Goal: Transaction & Acquisition: Purchase product/service

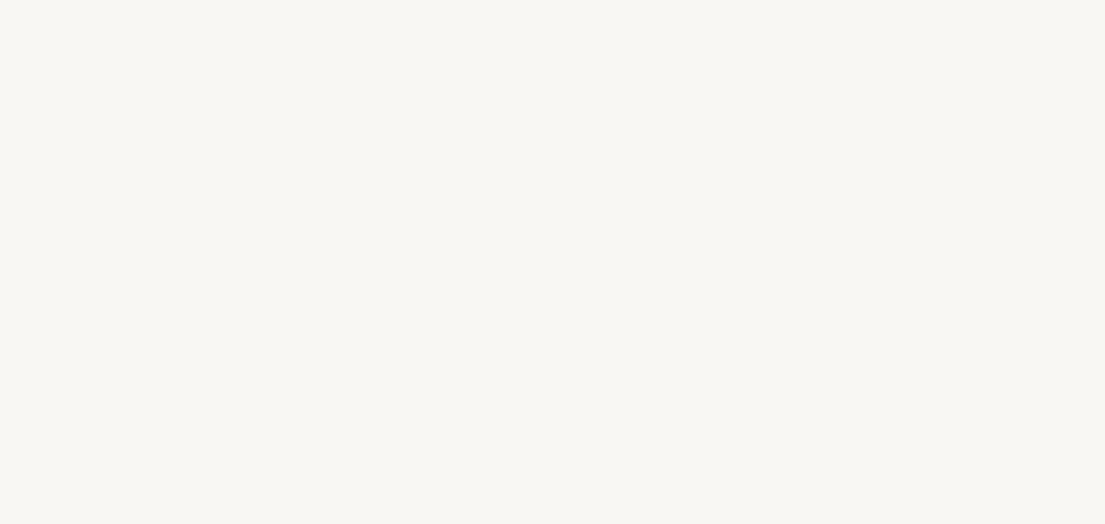
select select "US"
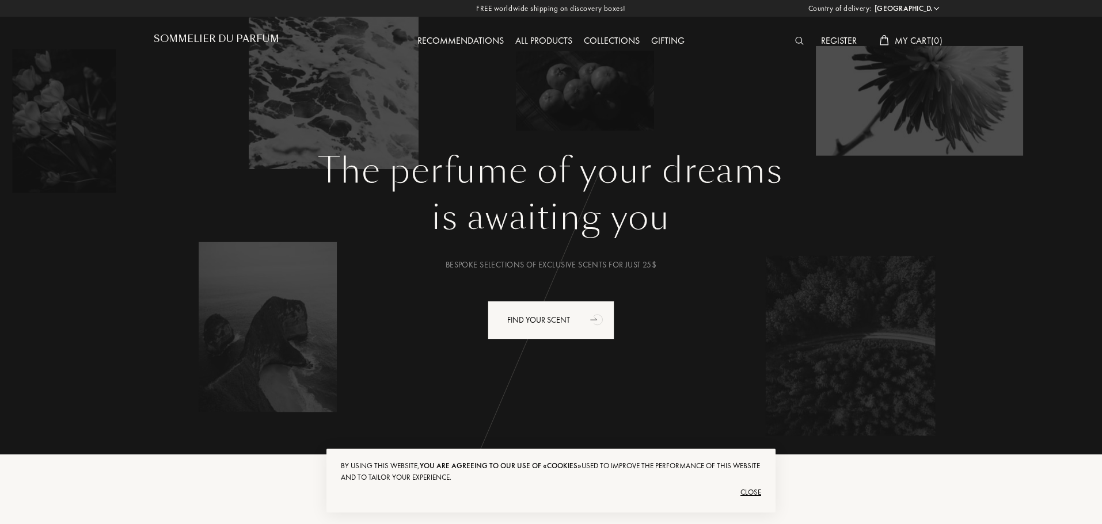
click at [932, 45] on span "My Cart ( 0 )" at bounding box center [919, 41] width 48 height 12
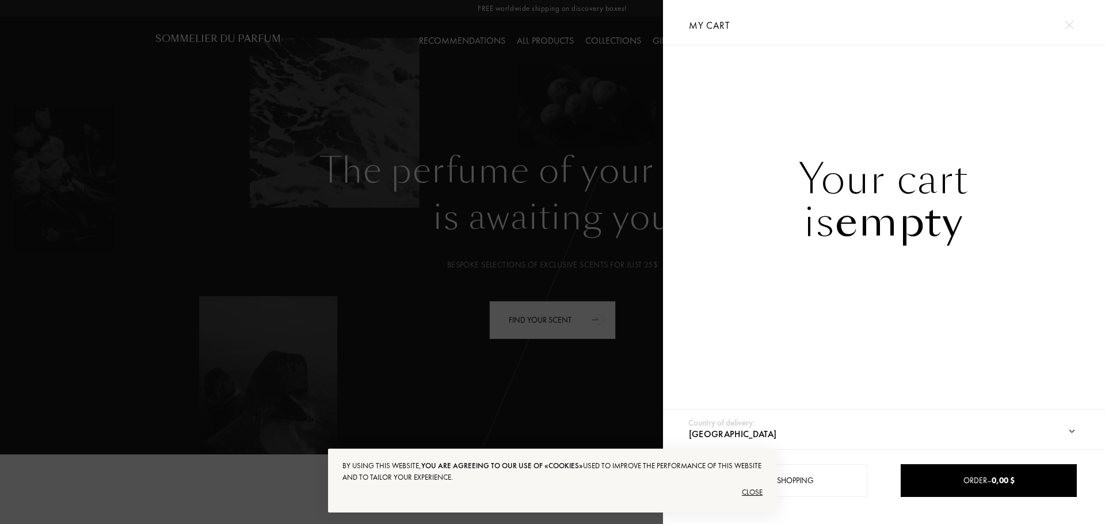
click at [914, 500] on div "Back to shopping Order – 0,00 $" at bounding box center [884, 487] width 442 height 75
click at [914, 489] on link "Order – 0,00 $" at bounding box center [989, 481] width 176 height 33
click at [573, 349] on div at bounding box center [331, 262] width 663 height 524
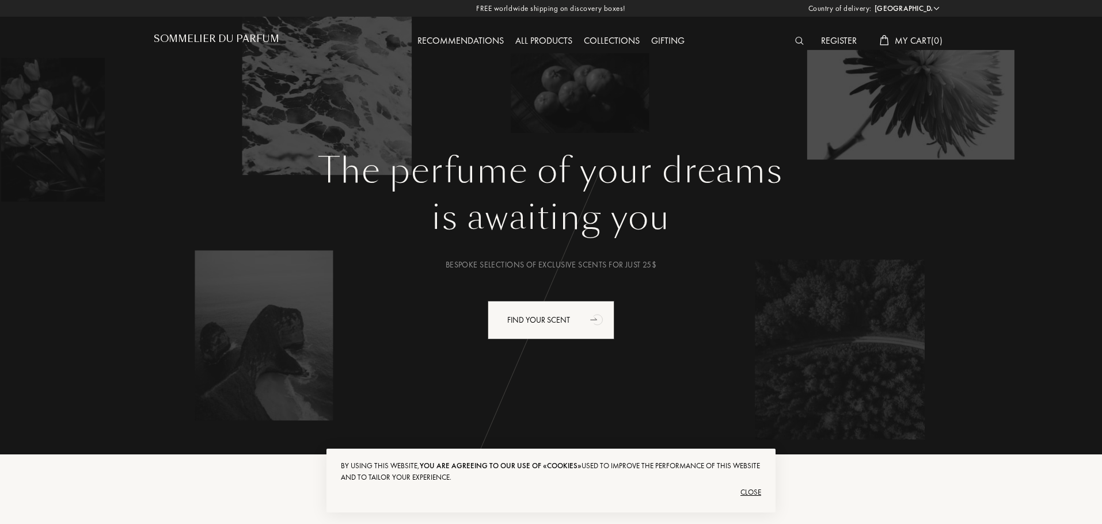
click at [742, 108] on div "Country of delivery: Afghanistan Albania Algeria Andorra Angola Anguilla Antart…" at bounding box center [549, 262] width 1105 height 524
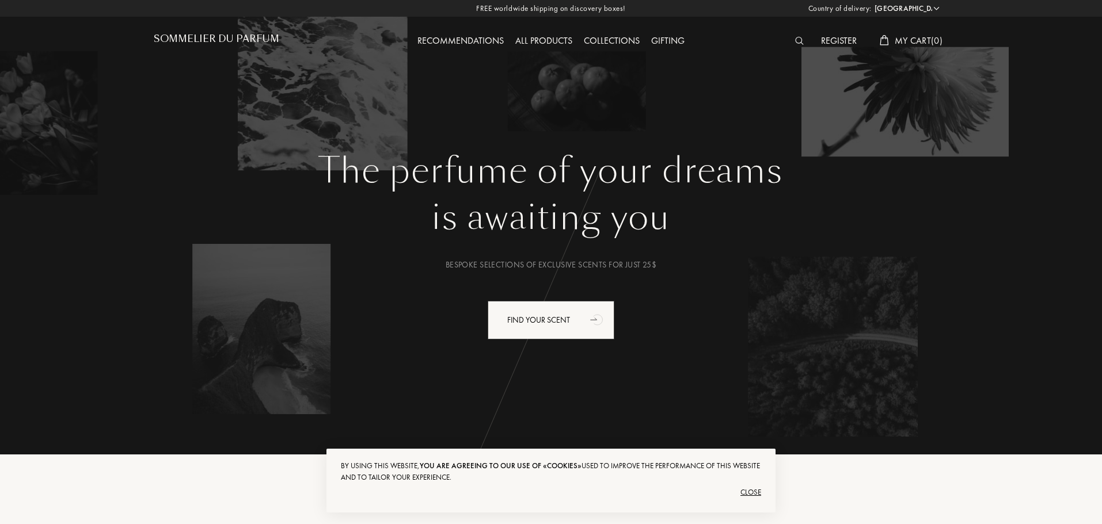
click at [549, 41] on div "All products" at bounding box center [544, 41] width 69 height 15
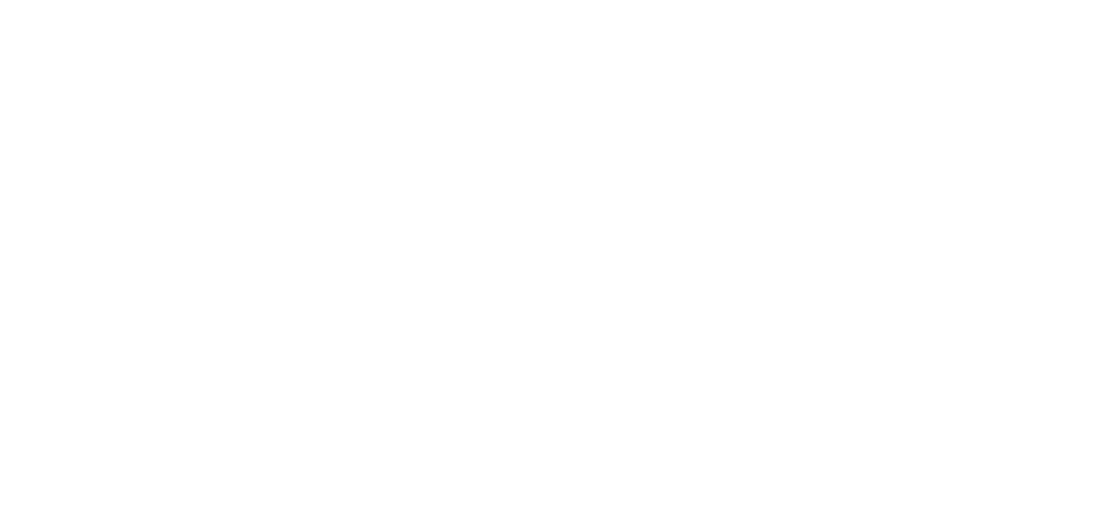
select select "US"
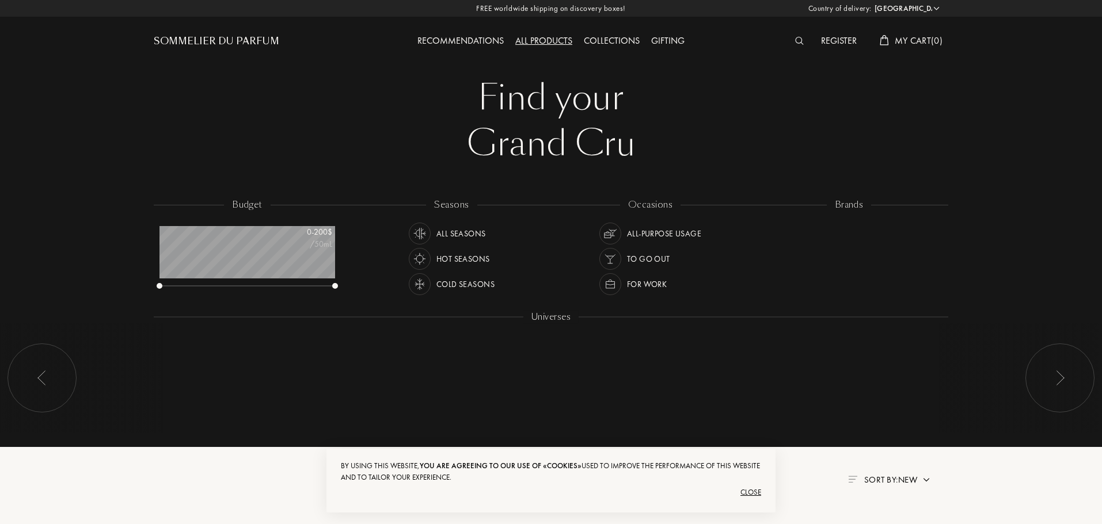
scroll to position [58, 176]
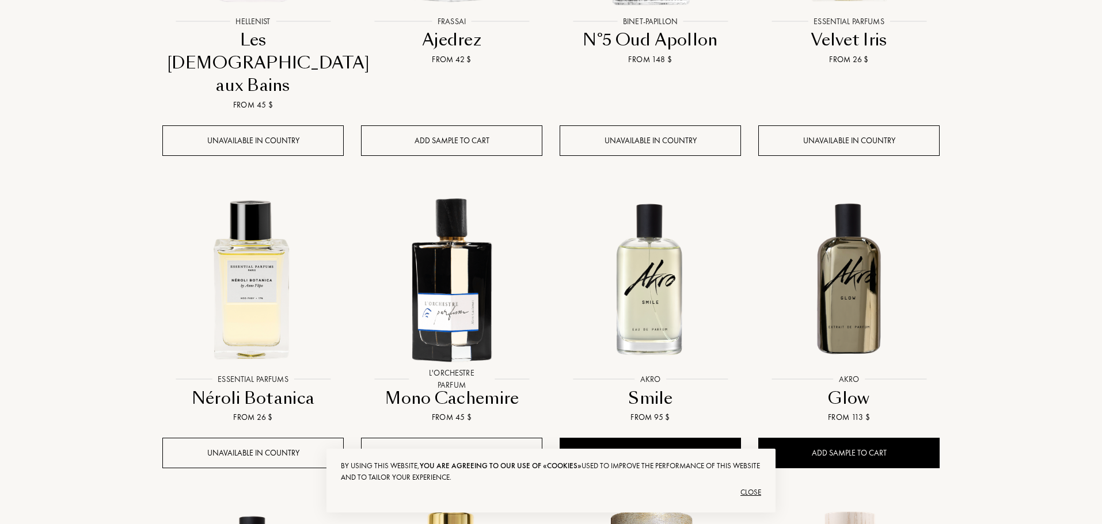
scroll to position [691, 0]
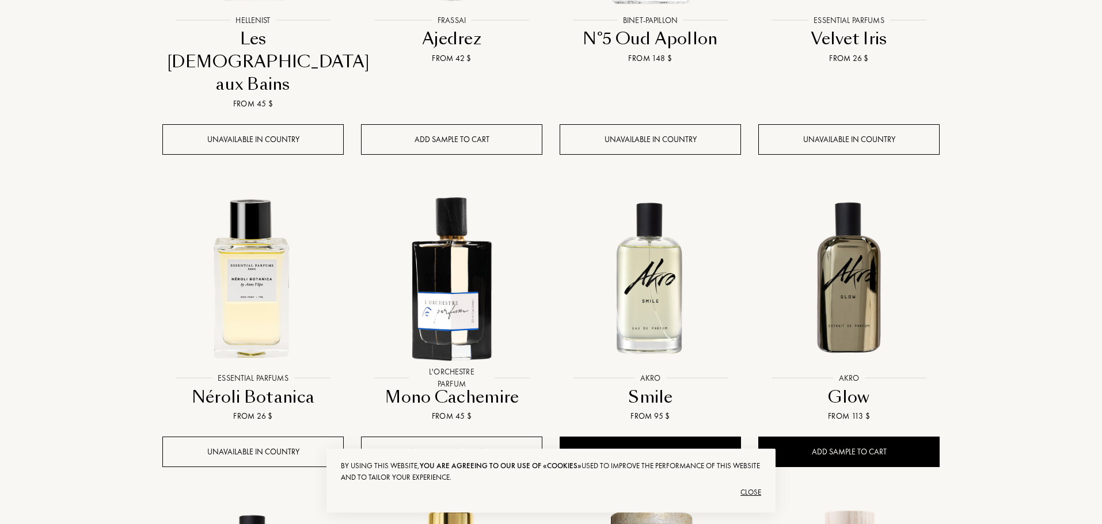
click at [451, 124] on div "Add sample to cart" at bounding box center [451, 139] width 181 height 31
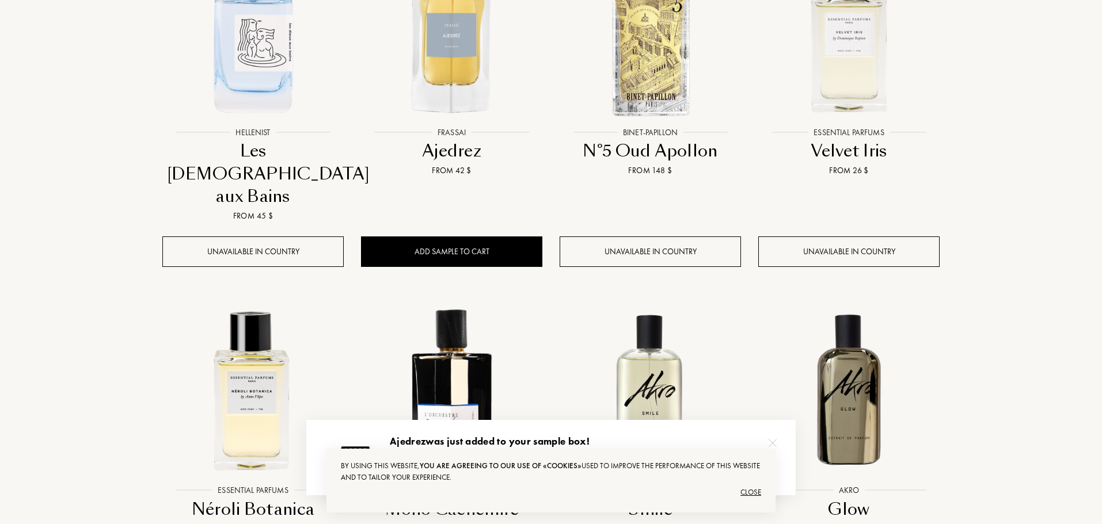
scroll to position [576, 0]
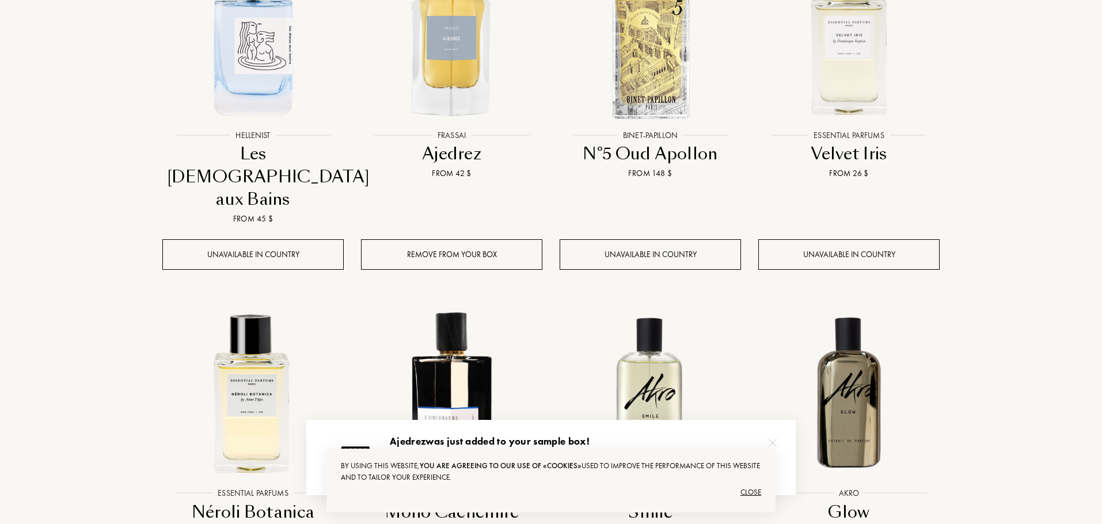
click at [761, 495] on div "By using this website, you are agreeing to our use of «cookies» used to improve…" at bounding box center [550, 481] width 449 height 64
click at [748, 495] on div "Close" at bounding box center [551, 493] width 420 height 18
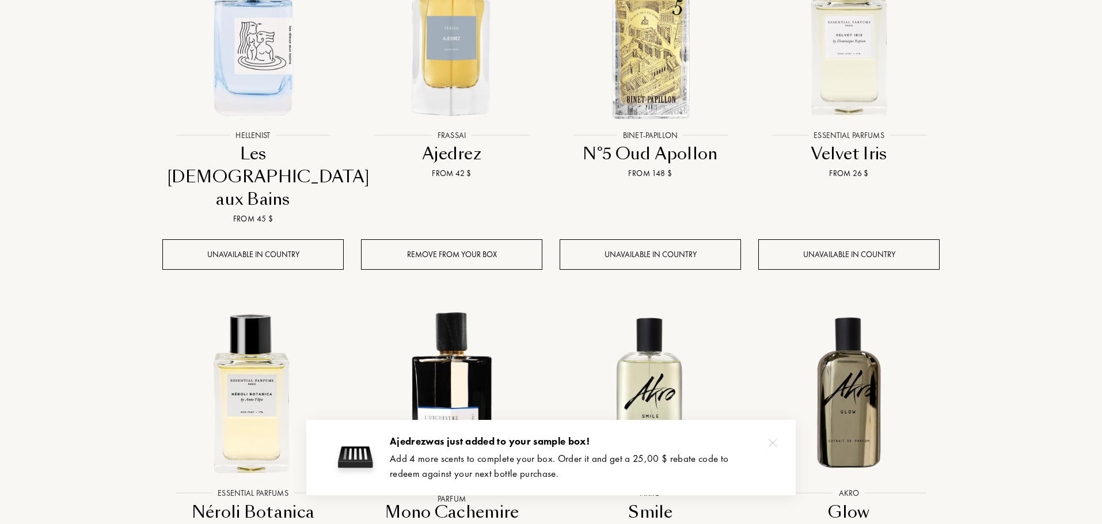
click at [771, 451] on div at bounding box center [772, 443] width 23 height 23
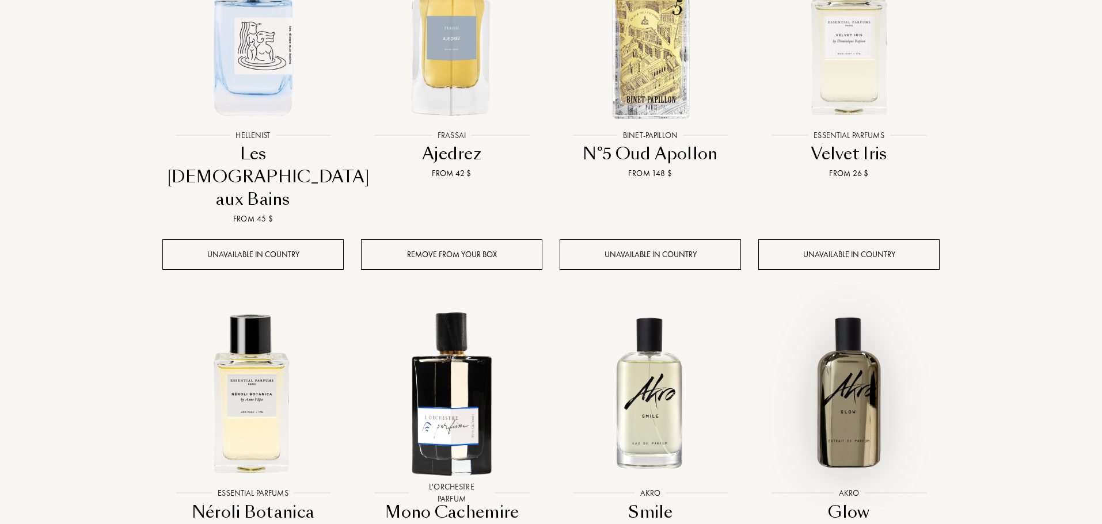
drag, startPoint x: 800, startPoint y: 418, endPoint x: 816, endPoint y: 408, distance: 19.2
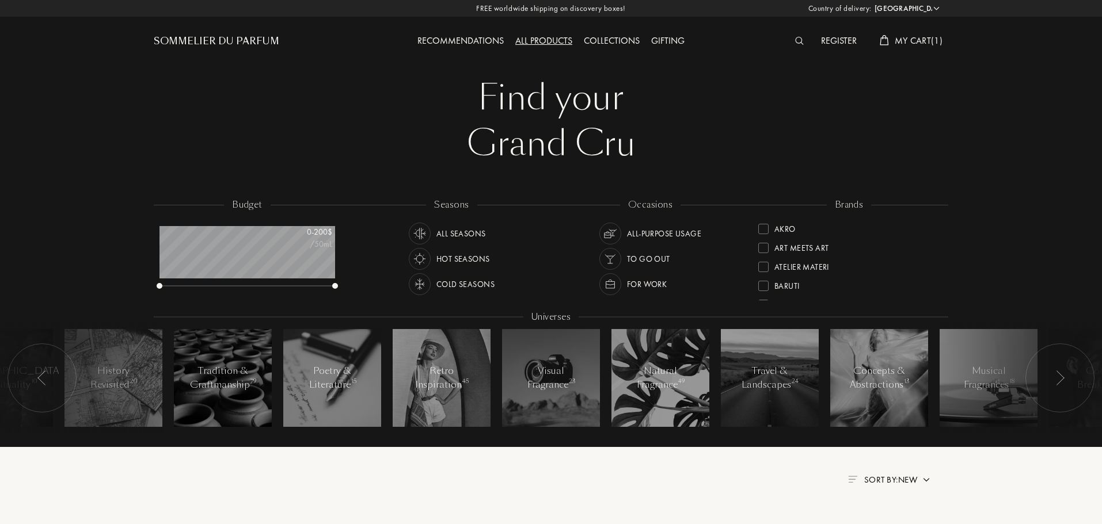
click at [895, 42] on span "My Cart ( 1 )" at bounding box center [919, 41] width 48 height 12
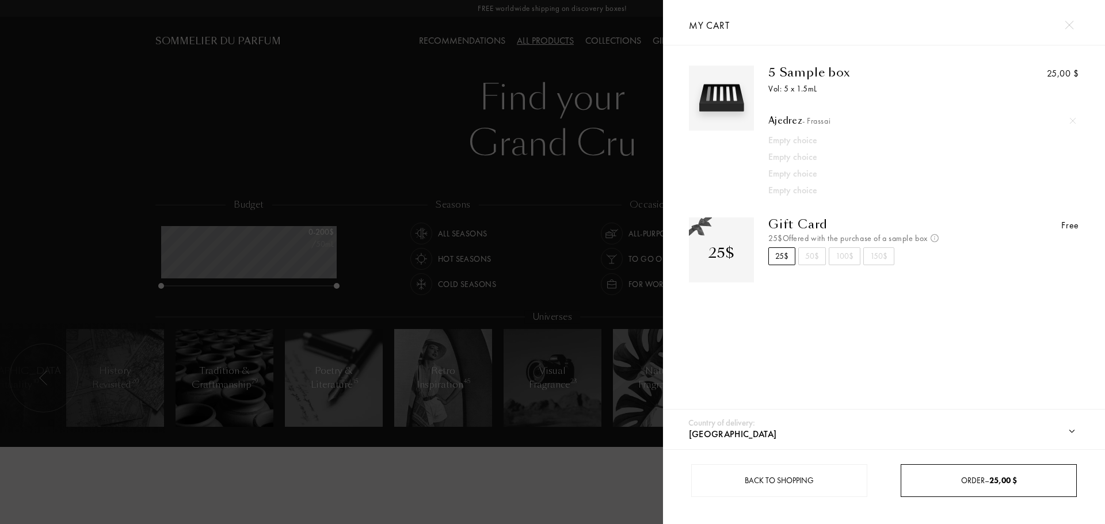
click at [967, 479] on div "Order – 25,00 $" at bounding box center [989, 481] width 175 height 12
click at [995, 468] on link "Order – 25,00 $" at bounding box center [989, 481] width 176 height 33
click at [998, 476] on span "25,00 $" at bounding box center [1004, 481] width 28 height 10
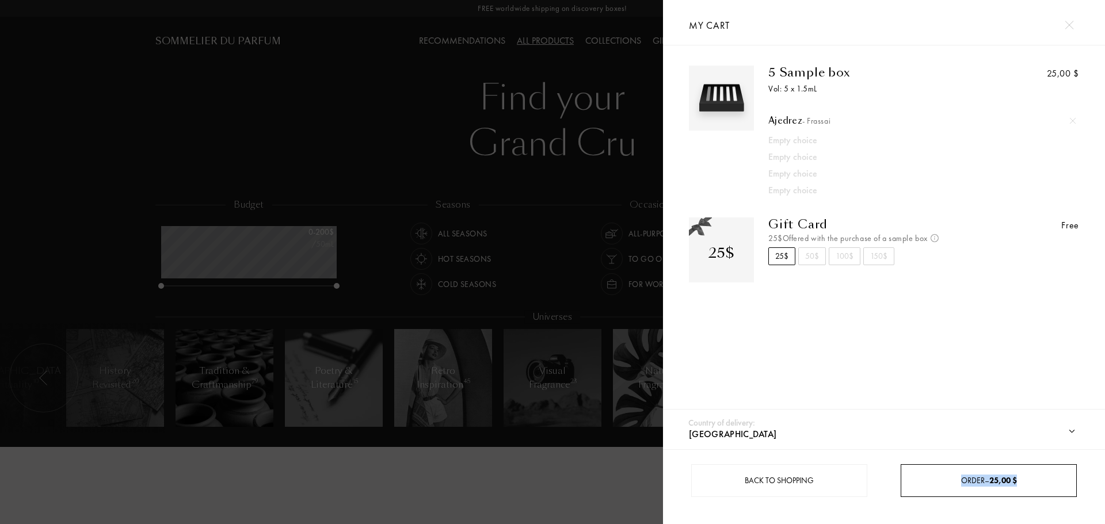
click at [1050, 477] on div "Order – 25,00 $" at bounding box center [989, 481] width 175 height 12
click at [974, 483] on div "Order – 25,00 $" at bounding box center [989, 481] width 175 height 12
click at [1088, 433] on select "Afghanistan Albania Algeria Andorra Angola Anguilla Antartica Antigua and Barbu…" at bounding box center [889, 435] width 407 height 30
click at [1066, 428] on select "Afghanistan Albania Algeria Andorra Angola Anguilla Antartica Antigua and Barbu…" at bounding box center [889, 435] width 407 height 30
click at [1070, 430] on select "Afghanistan Albania Algeria Andorra Angola Anguilla Antartica Antigua and Barbu…" at bounding box center [889, 435] width 407 height 30
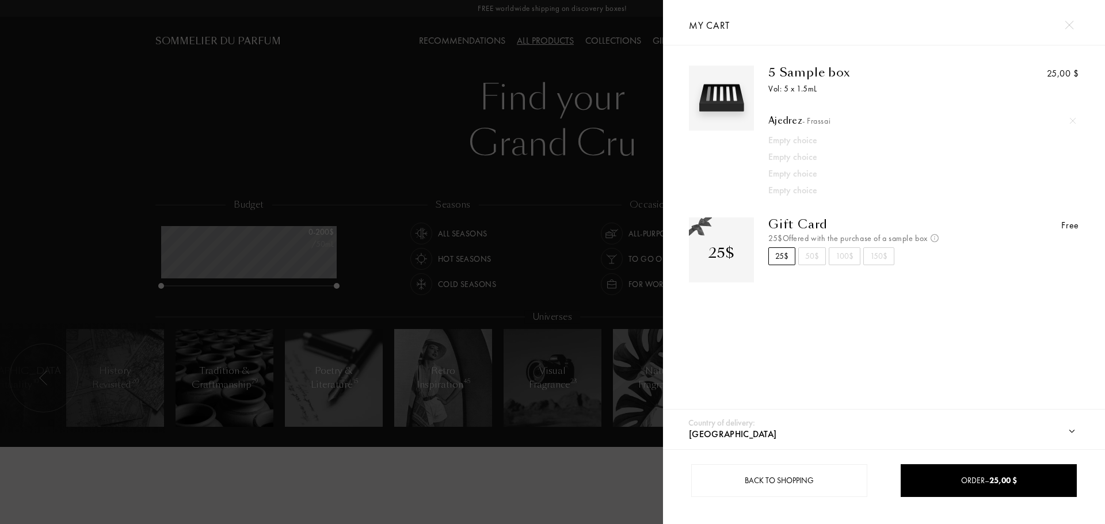
click at [1071, 431] on select "Afghanistan Albania Algeria Andorra Angola Anguilla Antartica Antigua and Barbu…" at bounding box center [889, 435] width 407 height 30
click at [1002, 476] on span "25,00 $" at bounding box center [1004, 481] width 28 height 10
click at [1009, 467] on link "Order – 25,00 $" at bounding box center [989, 481] width 176 height 33
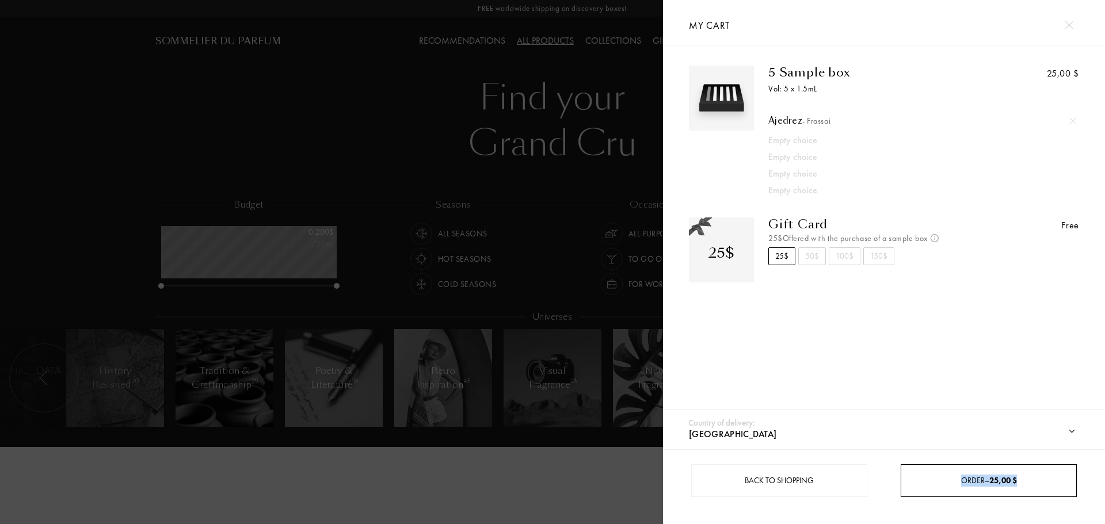
click at [1009, 467] on link "Order – 25,00 $" at bounding box center [989, 481] width 176 height 33
click at [1069, 473] on link "Order – 25,00 $" at bounding box center [989, 481] width 176 height 33
click at [799, 145] on div "Empty choice" at bounding box center [908, 141] width 278 height 14
click at [812, 145] on div "Empty choice" at bounding box center [908, 141] width 278 height 14
click at [493, 195] on div at bounding box center [331, 262] width 663 height 524
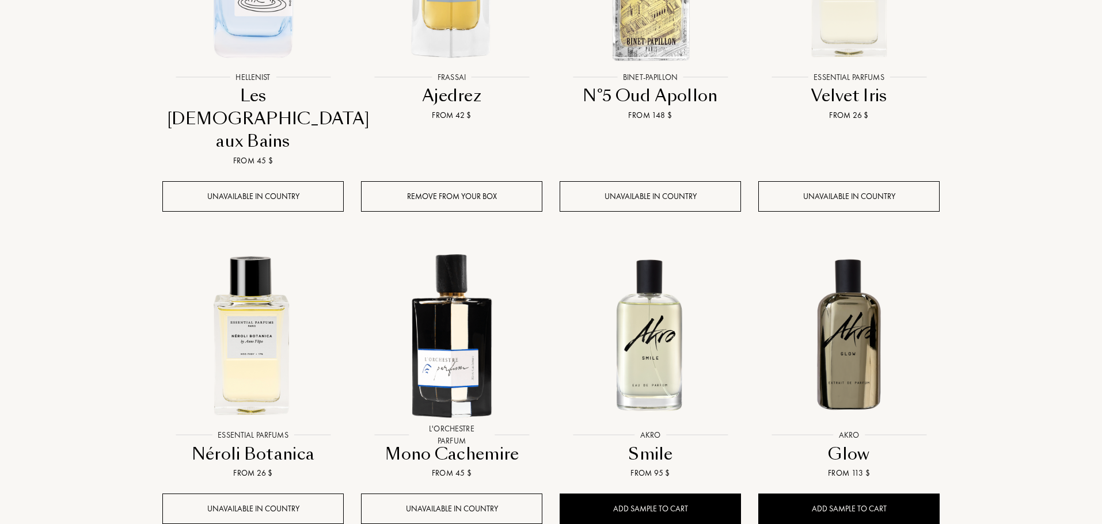
scroll to position [806, 0]
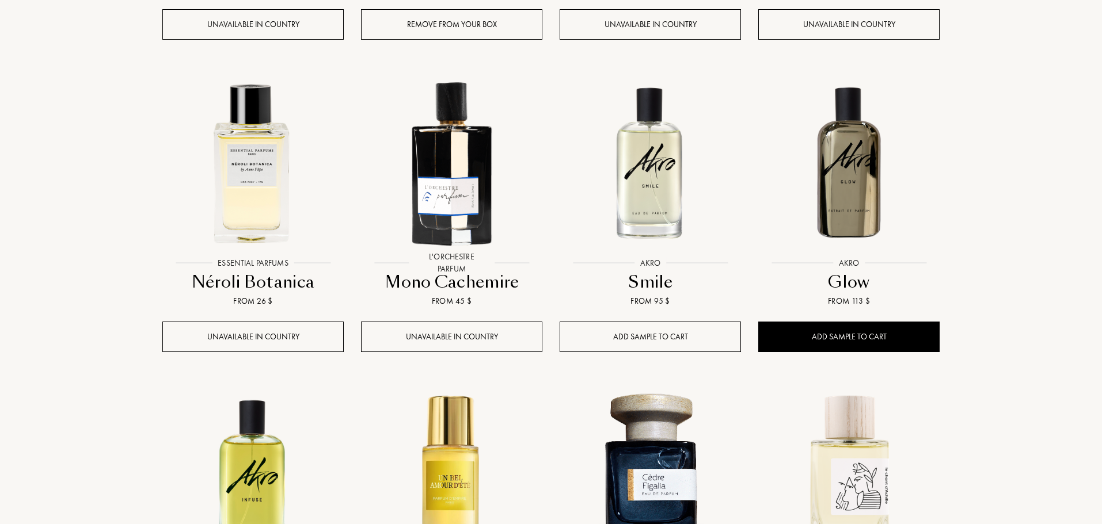
click at [643, 322] on div "Add sample to cart" at bounding box center [650, 337] width 181 height 31
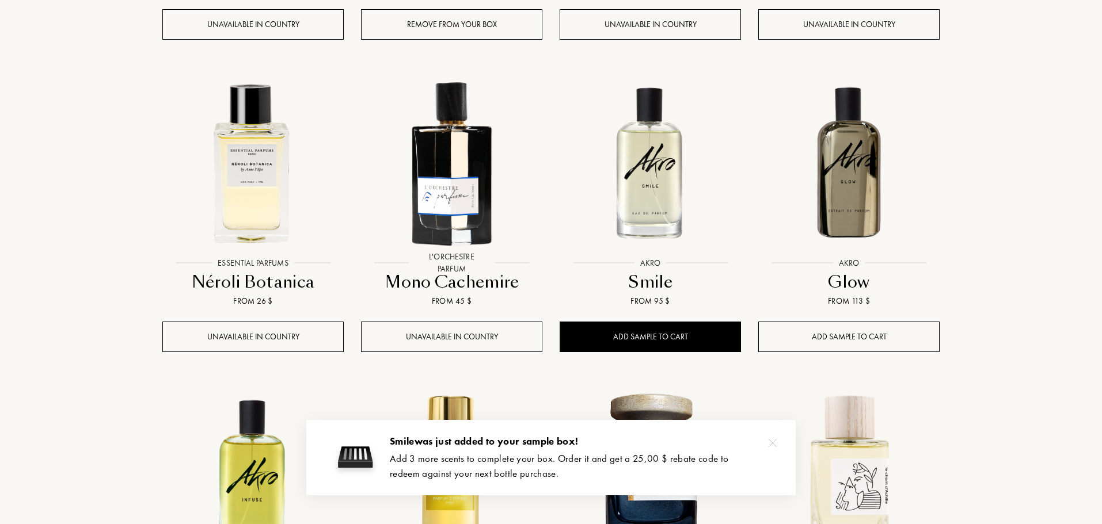
click at [796, 322] on div "Add sample to cart" at bounding box center [848, 337] width 181 height 31
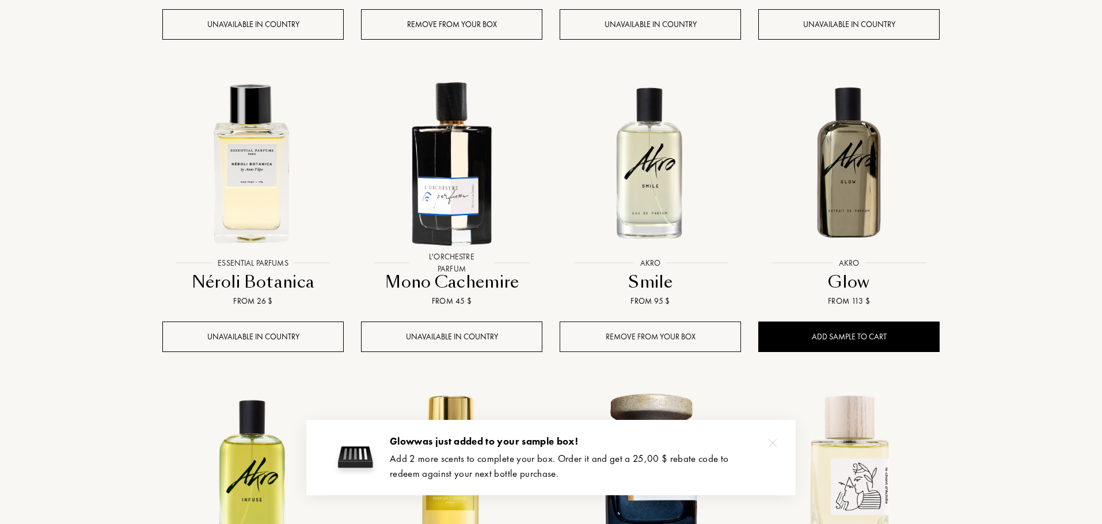
click at [706, 322] on div "Remove from your box" at bounding box center [650, 337] width 181 height 31
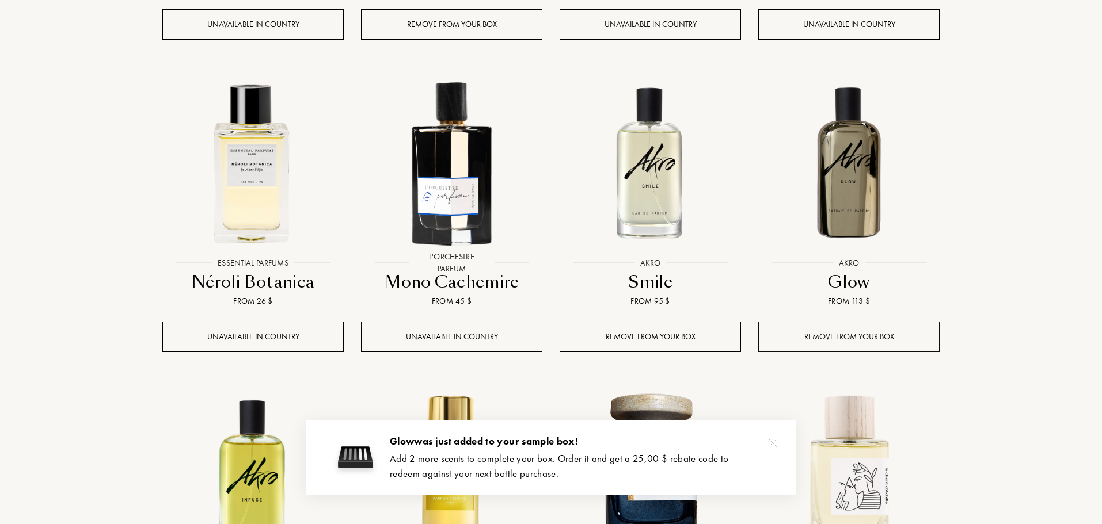
click at [788, 322] on div "Remove from your box" at bounding box center [848, 337] width 181 height 31
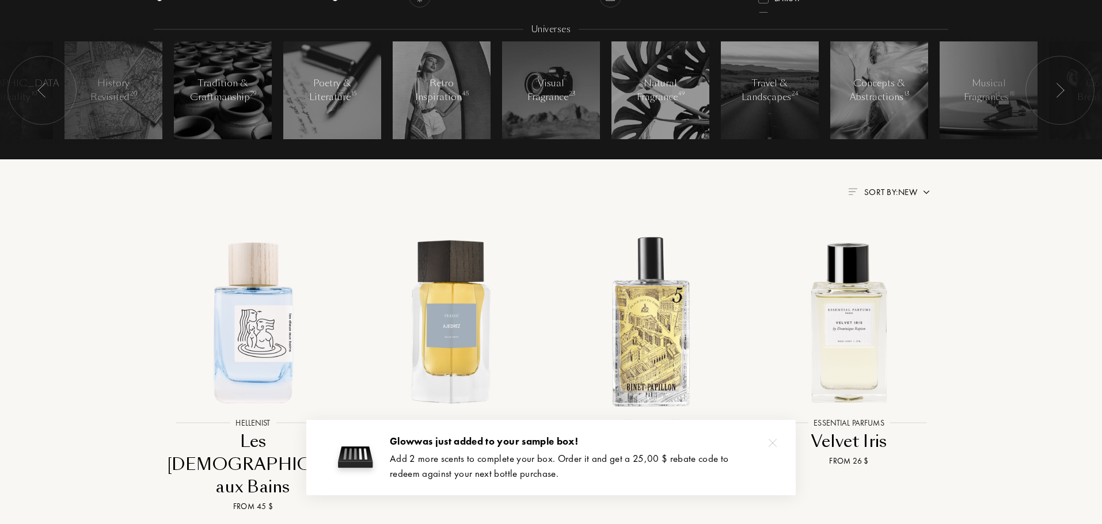
scroll to position [748, 0]
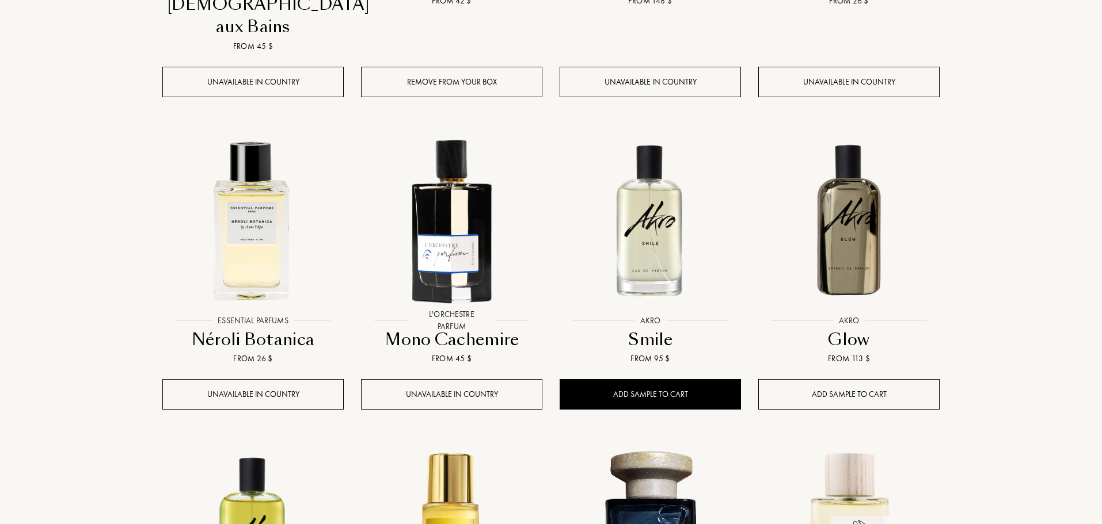
click at [883, 379] on div "Add sample to cart" at bounding box center [848, 394] width 181 height 31
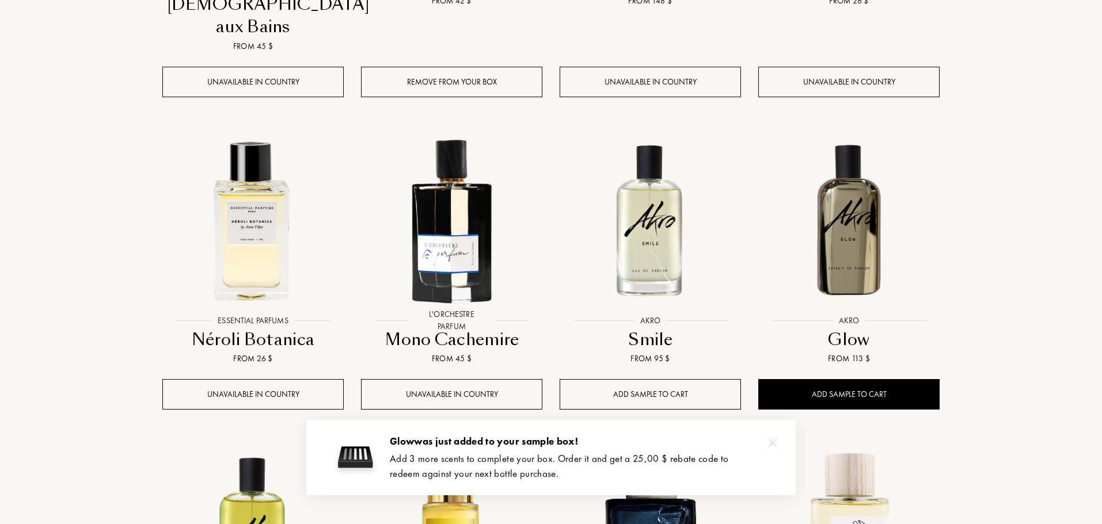
click at [671, 379] on div "Add sample to cart" at bounding box center [650, 394] width 181 height 31
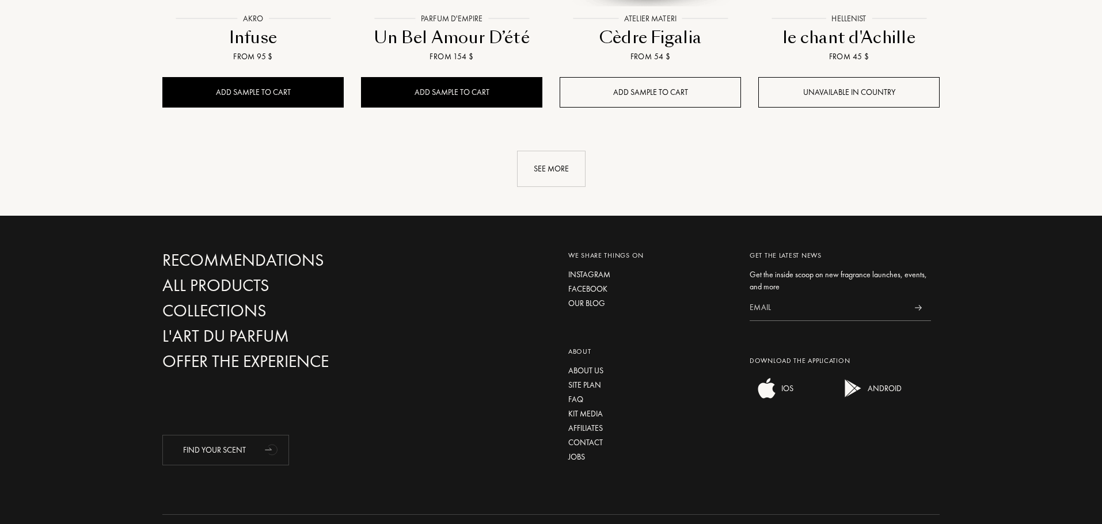
scroll to position [1134, 0]
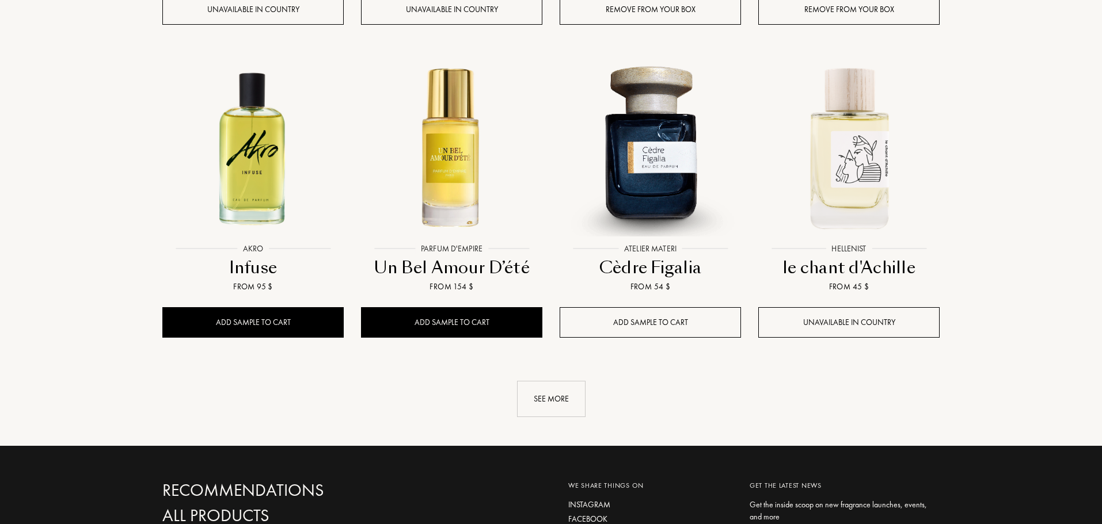
click at [638, 307] on div "Add sample to cart" at bounding box center [650, 322] width 181 height 31
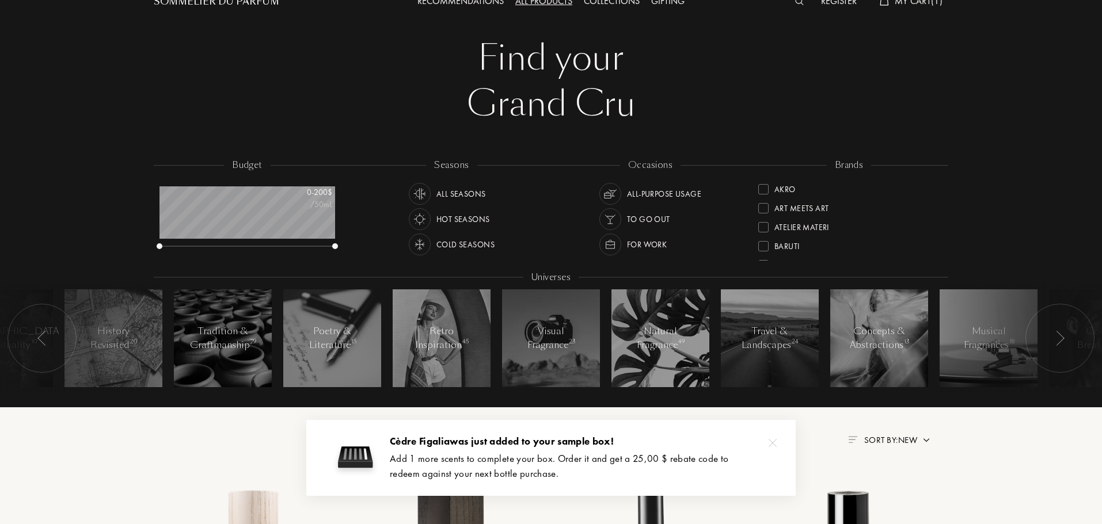
scroll to position [0, 0]
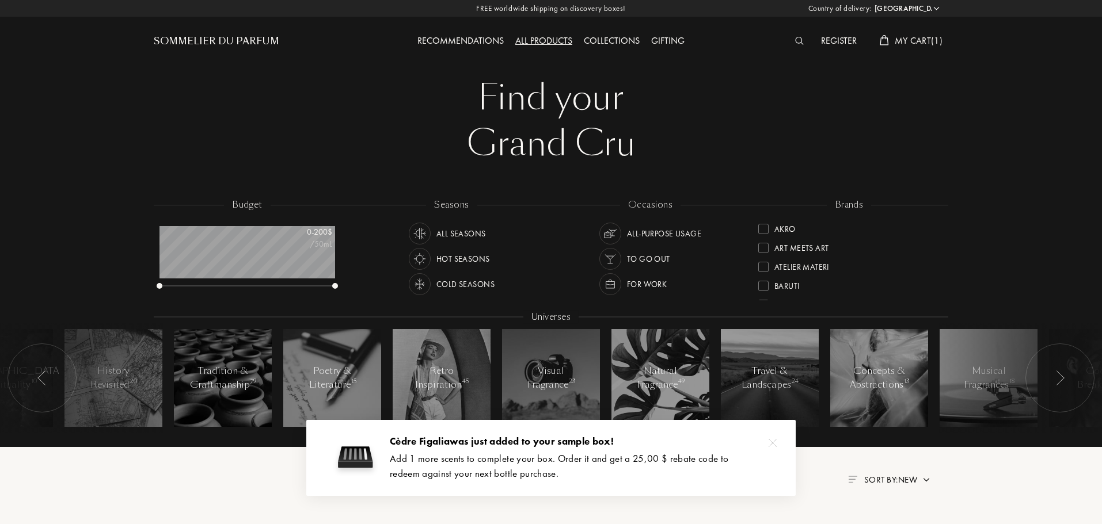
click at [924, 36] on span "My Cart ( 1 )" at bounding box center [919, 41] width 48 height 12
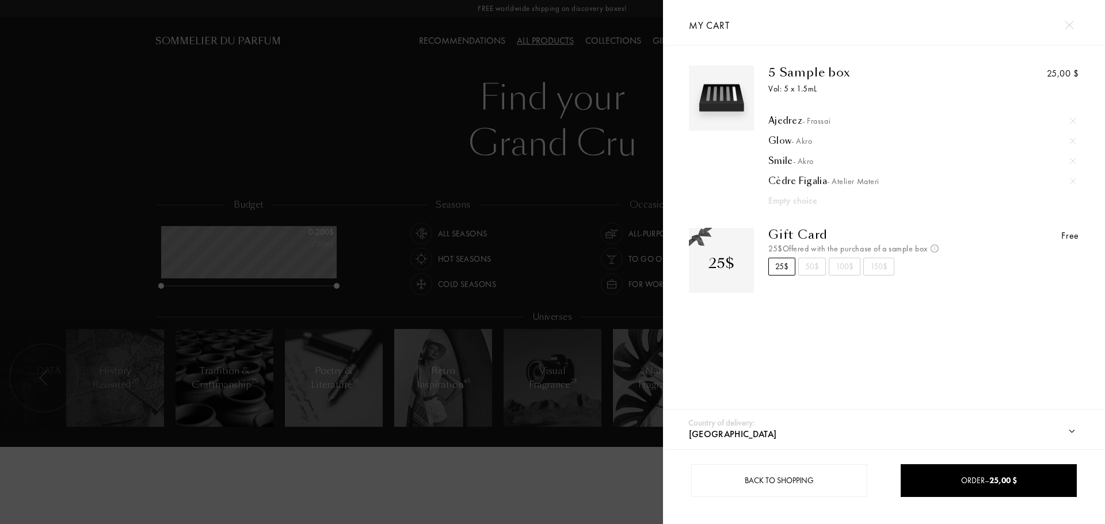
click at [511, 343] on div at bounding box center [331, 262] width 663 height 524
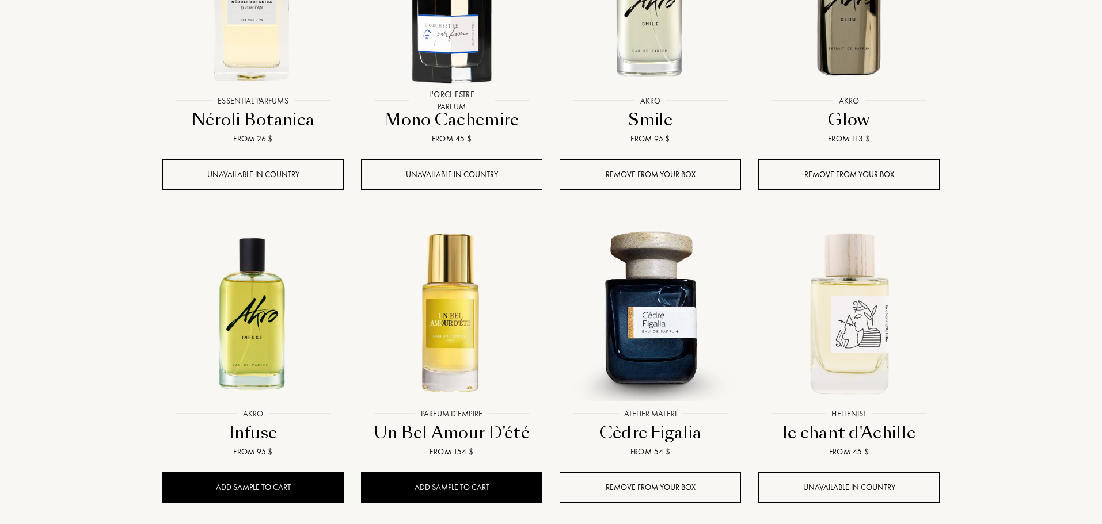
scroll to position [979, 0]
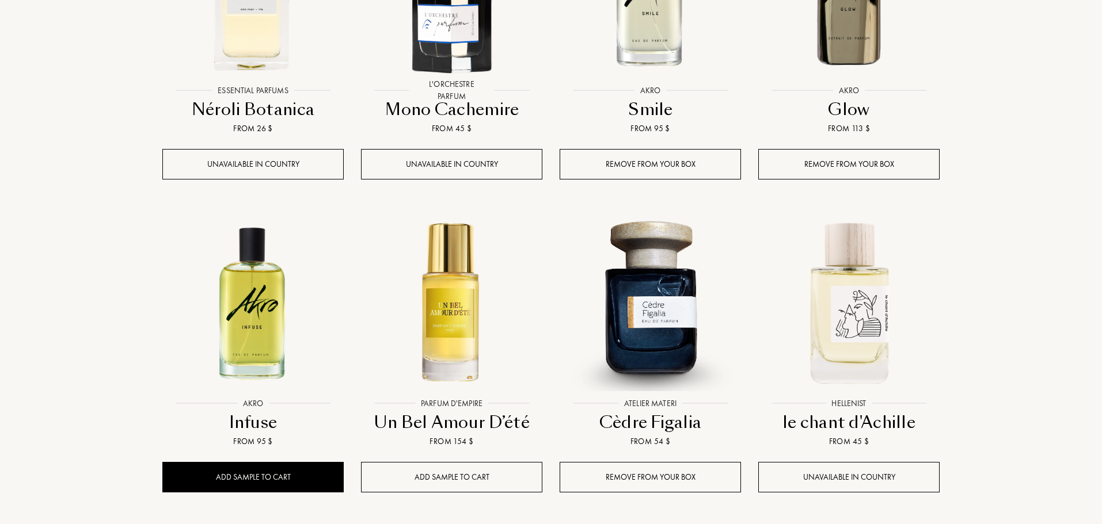
click at [481, 462] on div "Add sample to cart" at bounding box center [451, 477] width 181 height 31
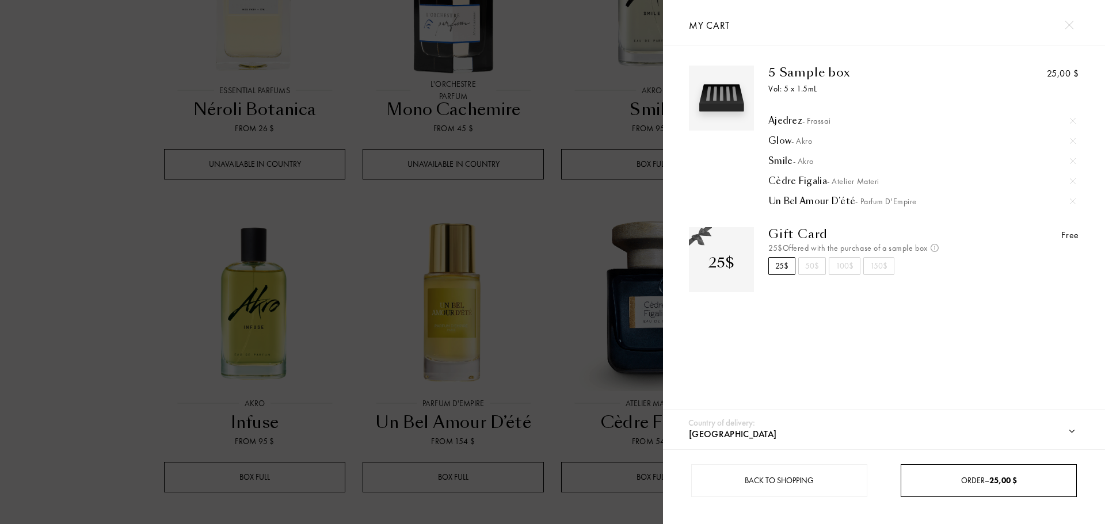
click at [1048, 478] on div "Order – 25,00 $" at bounding box center [989, 481] width 175 height 12
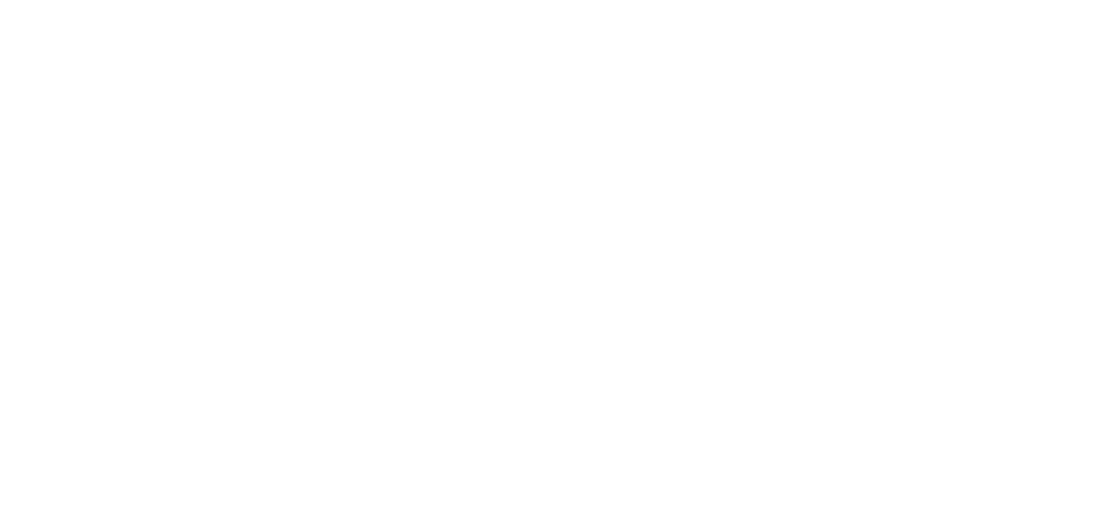
select select "US"
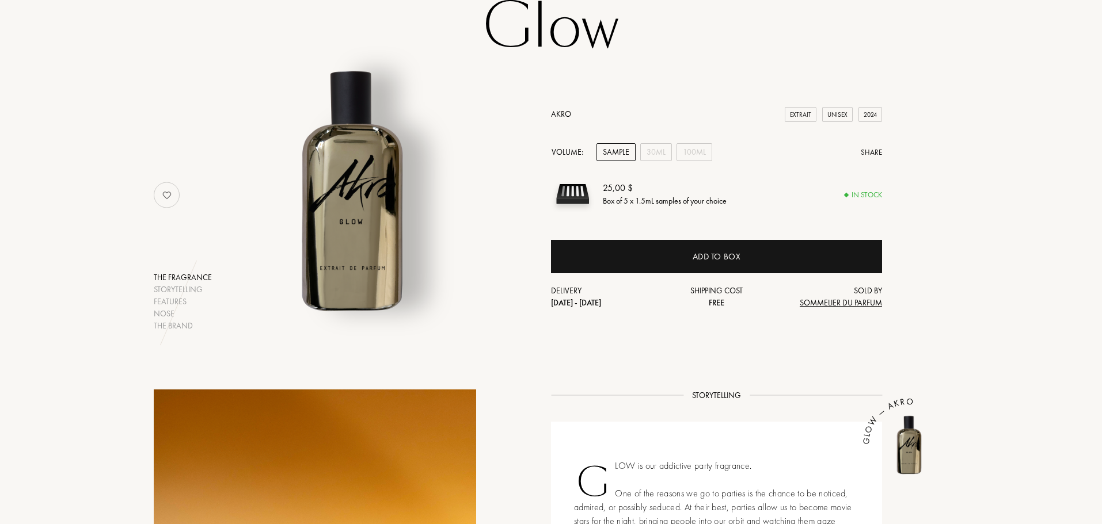
scroll to position [58, 0]
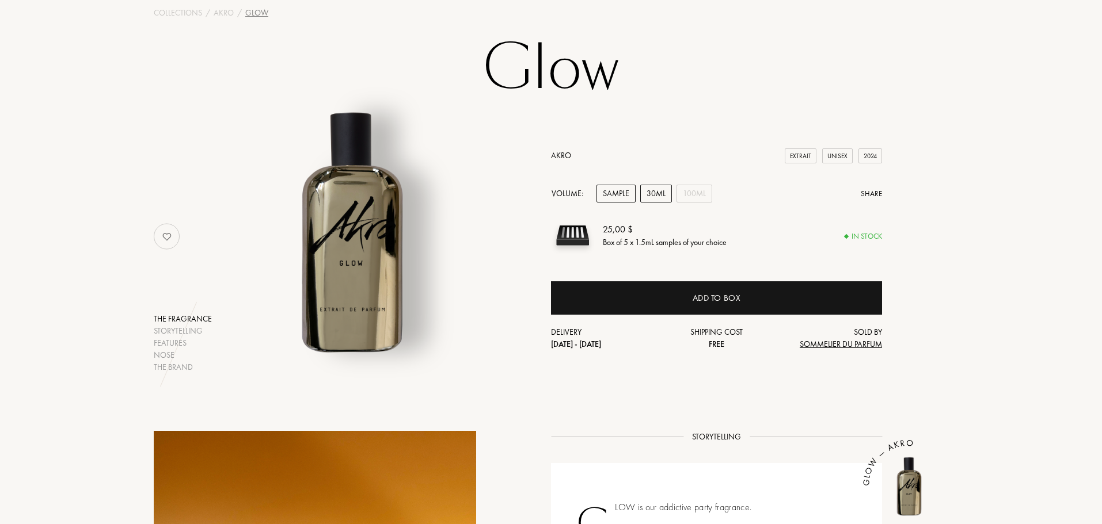
click at [651, 202] on div "30mL" at bounding box center [656, 194] width 32 height 18
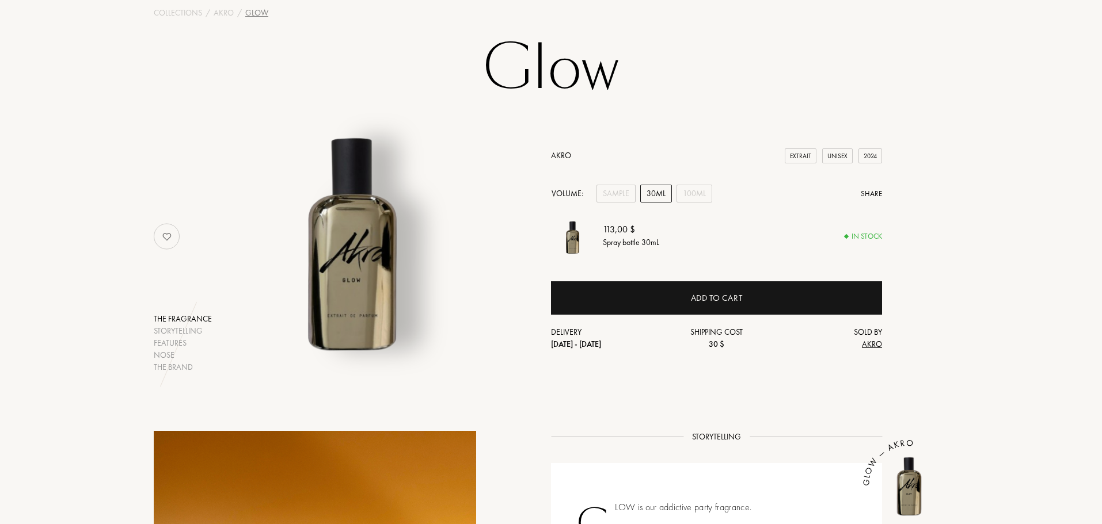
click at [671, 197] on div "30mL" at bounding box center [656, 194] width 32 height 18
click at [678, 196] on div "100mL" at bounding box center [694, 194] width 36 height 18
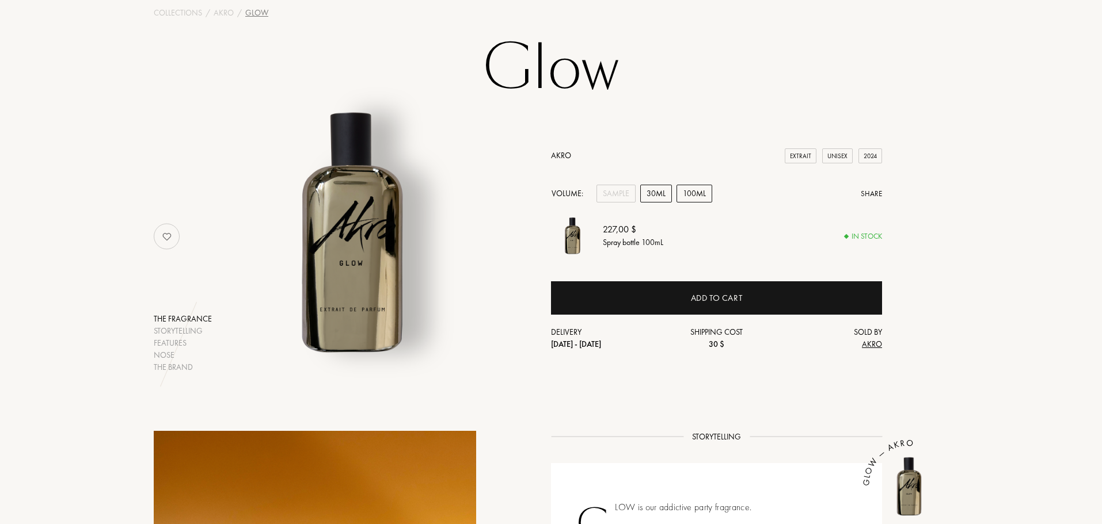
click at [659, 199] on div "30mL" at bounding box center [656, 194] width 32 height 18
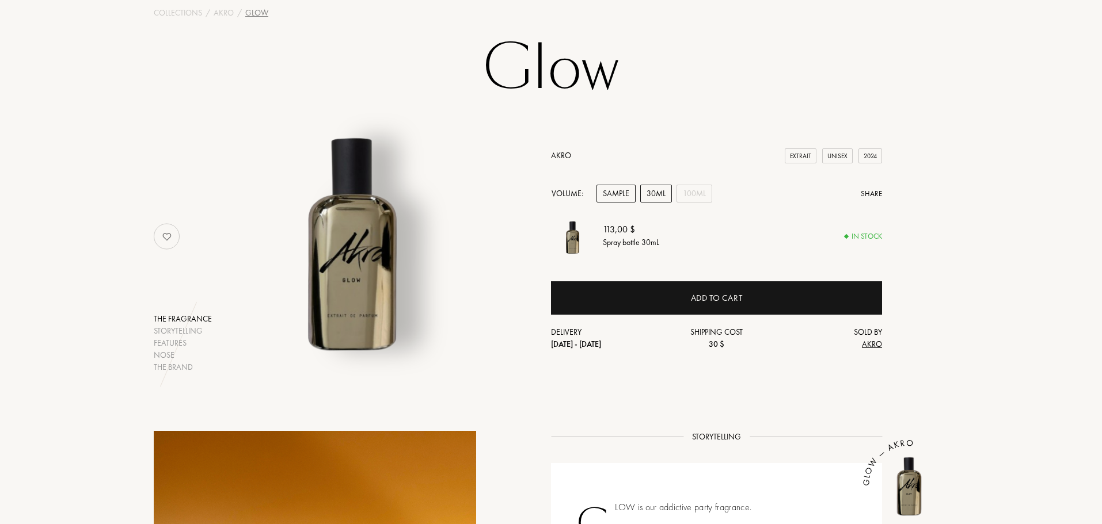
click at [603, 199] on div "Sample" at bounding box center [615, 194] width 39 height 18
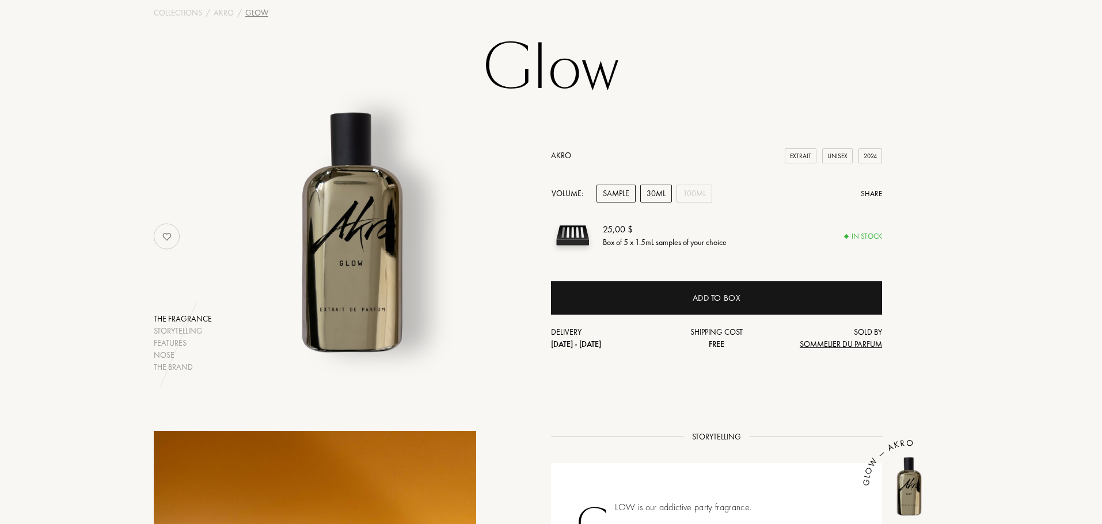
click at [643, 196] on div "30mL" at bounding box center [656, 194] width 32 height 18
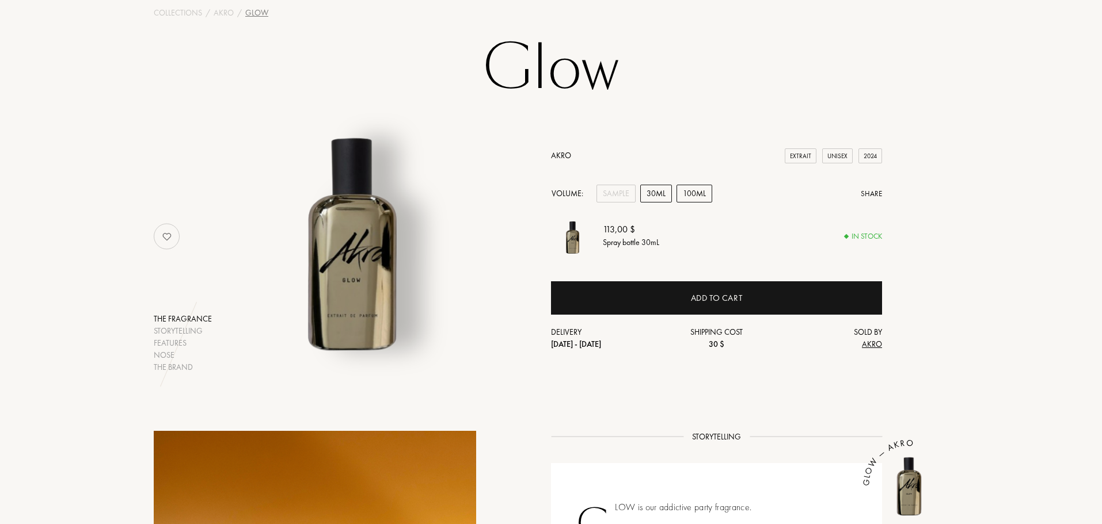
click at [689, 191] on div "100mL" at bounding box center [694, 194] width 36 height 18
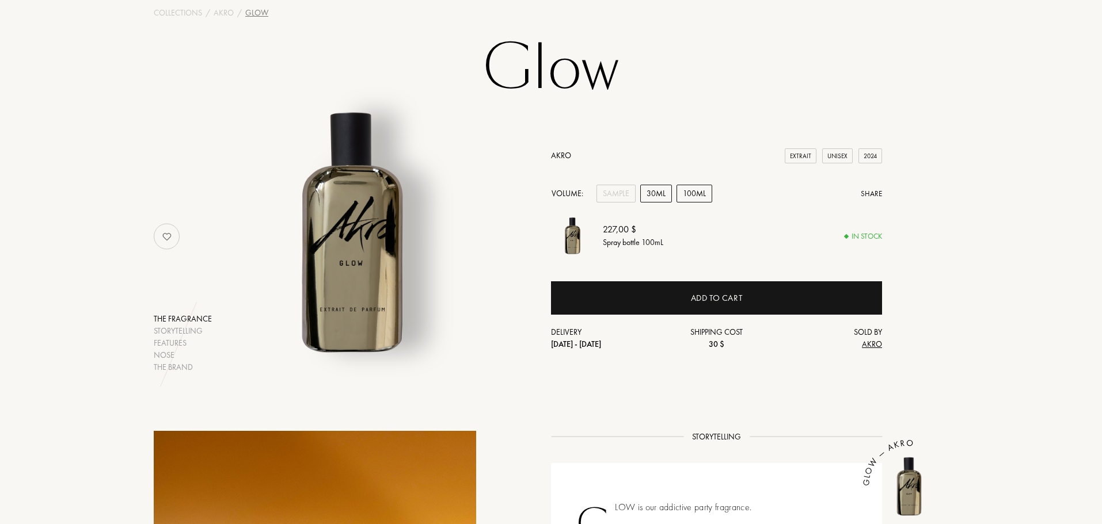
click at [667, 193] on div "30mL" at bounding box center [656, 194] width 32 height 18
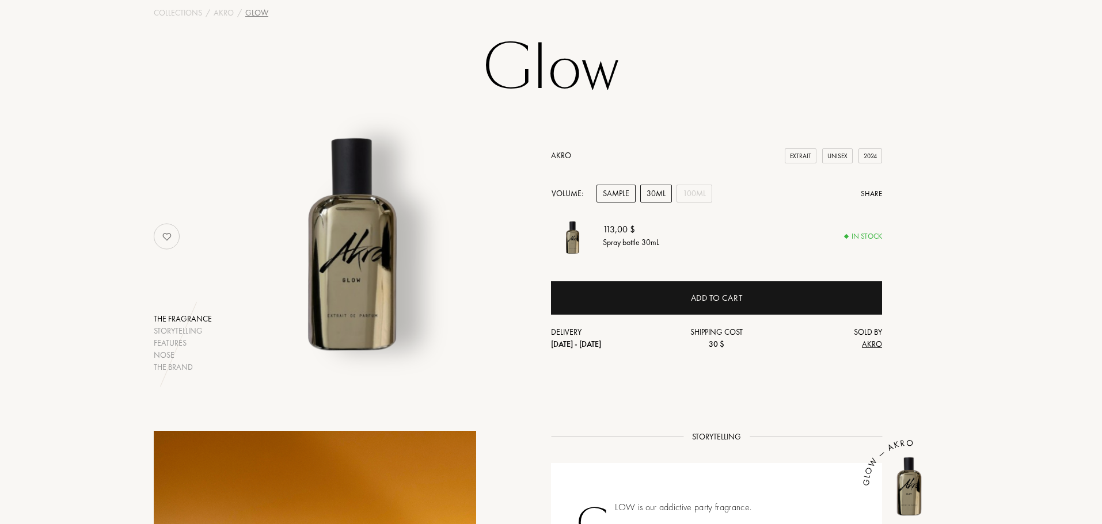
click at [602, 197] on div "Sample" at bounding box center [615, 194] width 39 height 18
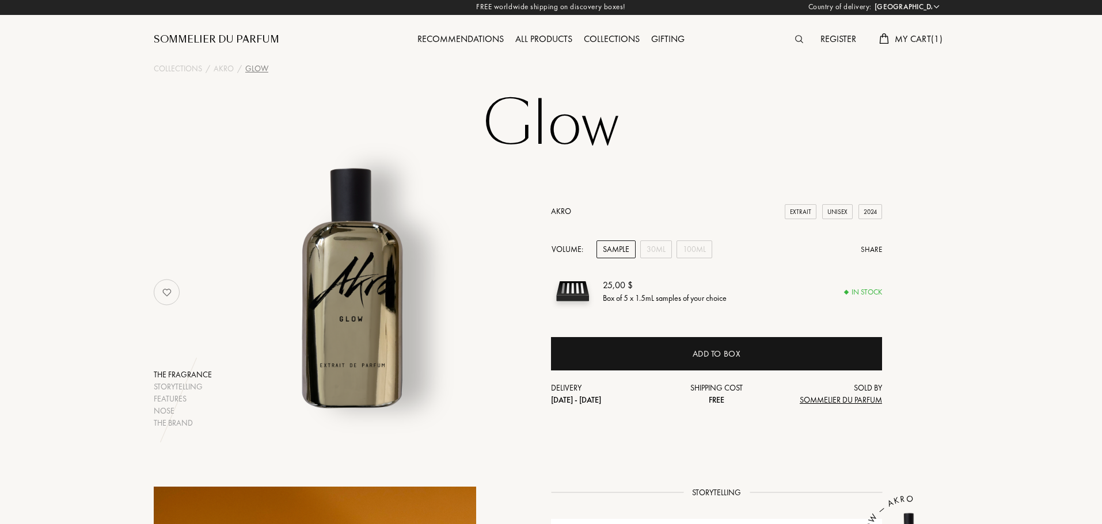
scroll to position [0, 0]
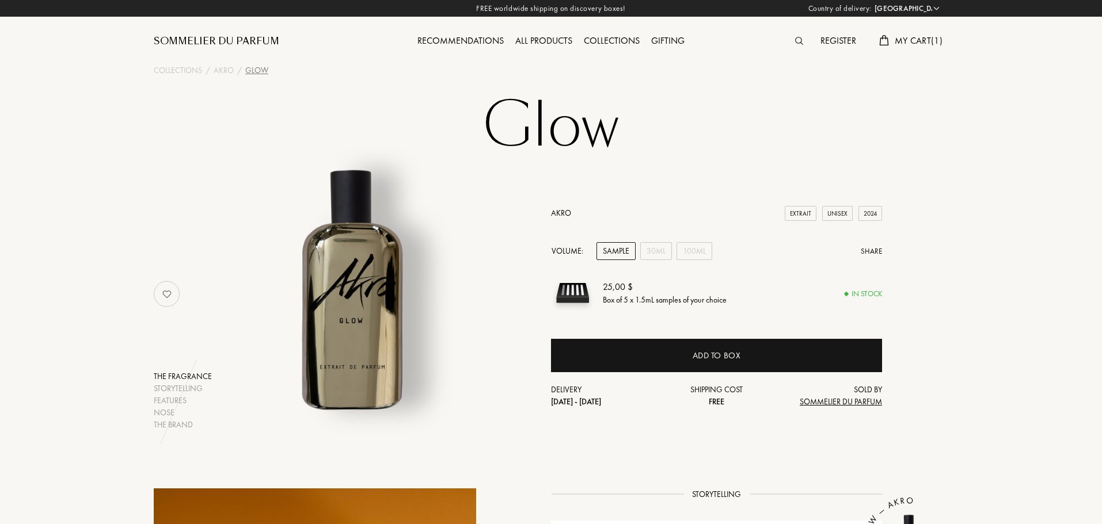
click at [587, 132] on h1 "Glow" at bounding box center [551, 125] width 576 height 63
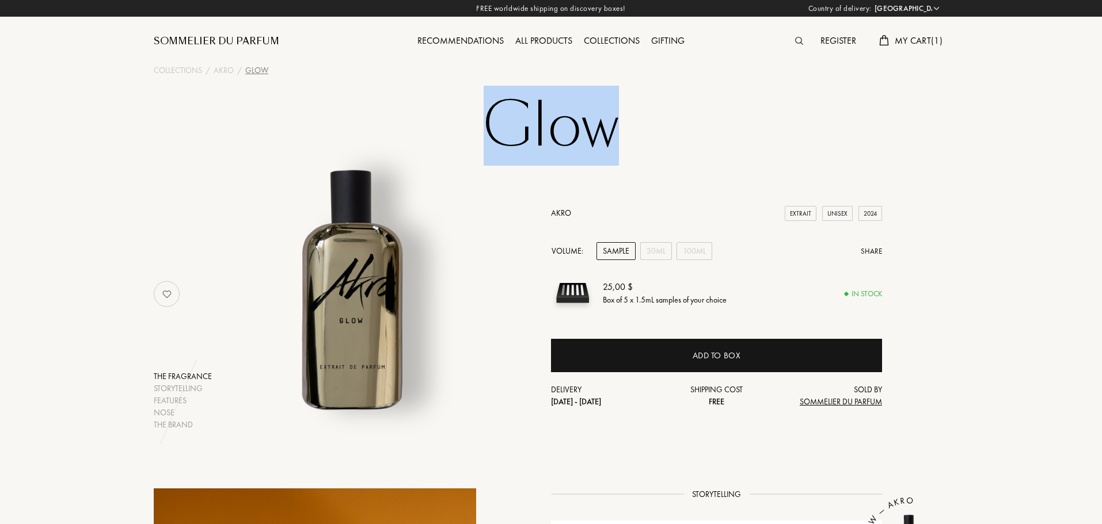
click at [587, 132] on h1 "Glow" at bounding box center [551, 125] width 576 height 63
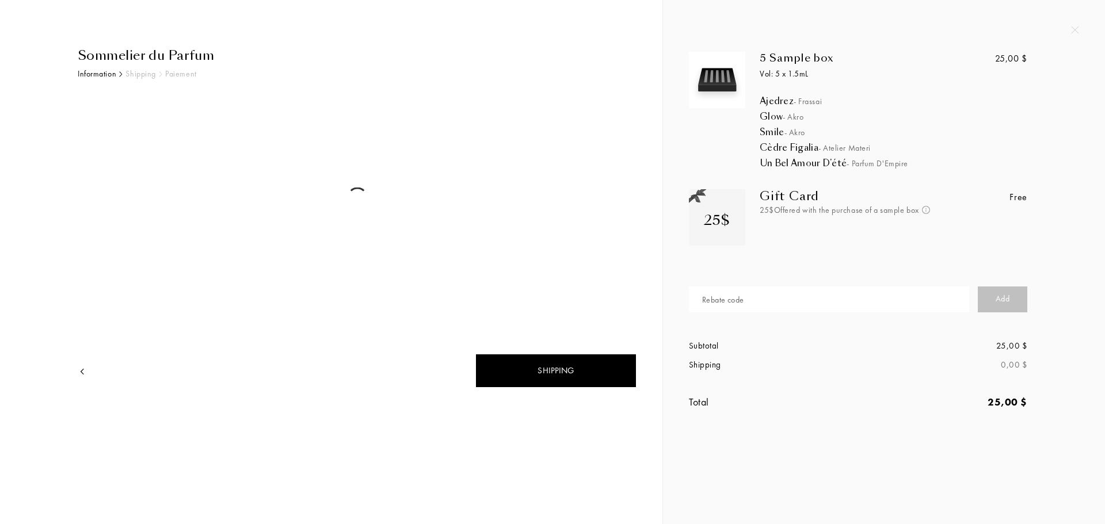
select select "US"
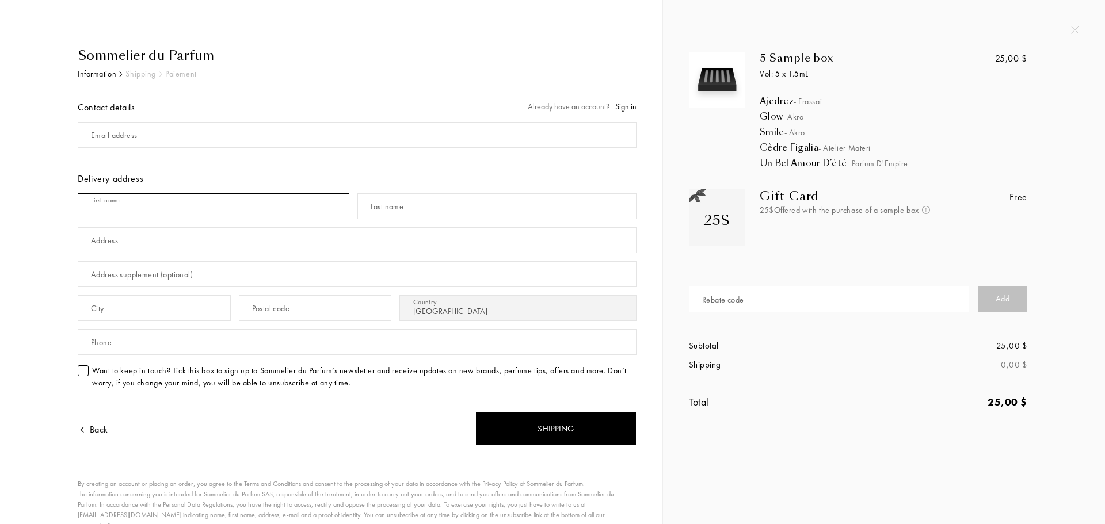
click at [204, 211] on input "text" at bounding box center [214, 206] width 272 height 26
click at [824, 307] on input "text" at bounding box center [829, 300] width 280 height 26
click at [762, 129] on div "Smile - Akro" at bounding box center [908, 133] width 296 height 12
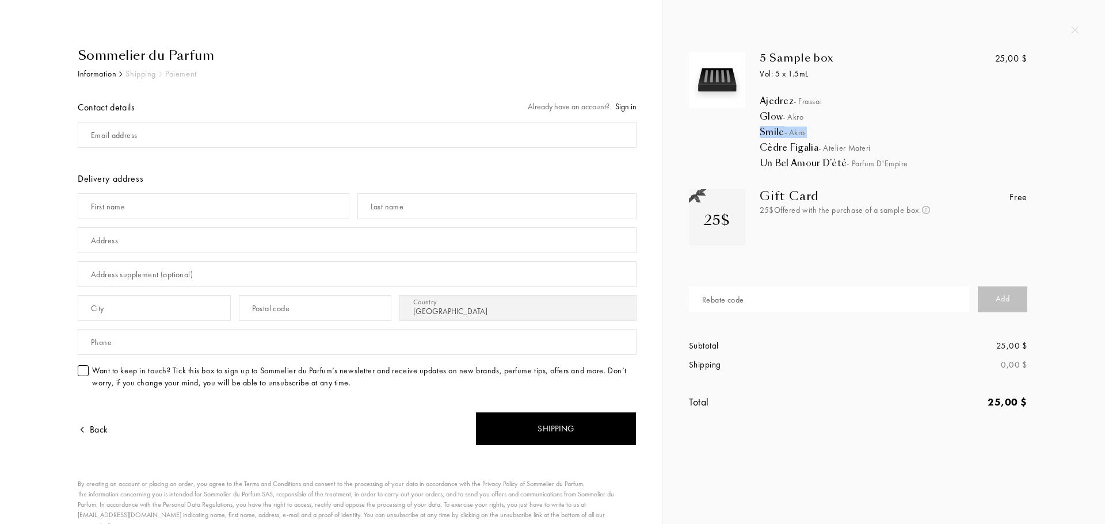
click at [762, 129] on div "Smile - Akro" at bounding box center [908, 133] width 296 height 12
click at [785, 147] on div "Cèdre Figalia - Atelier Materi" at bounding box center [908, 148] width 296 height 12
click at [790, 164] on div "Un Bel Amour D’été - Parfum d'Empire" at bounding box center [908, 164] width 296 height 12
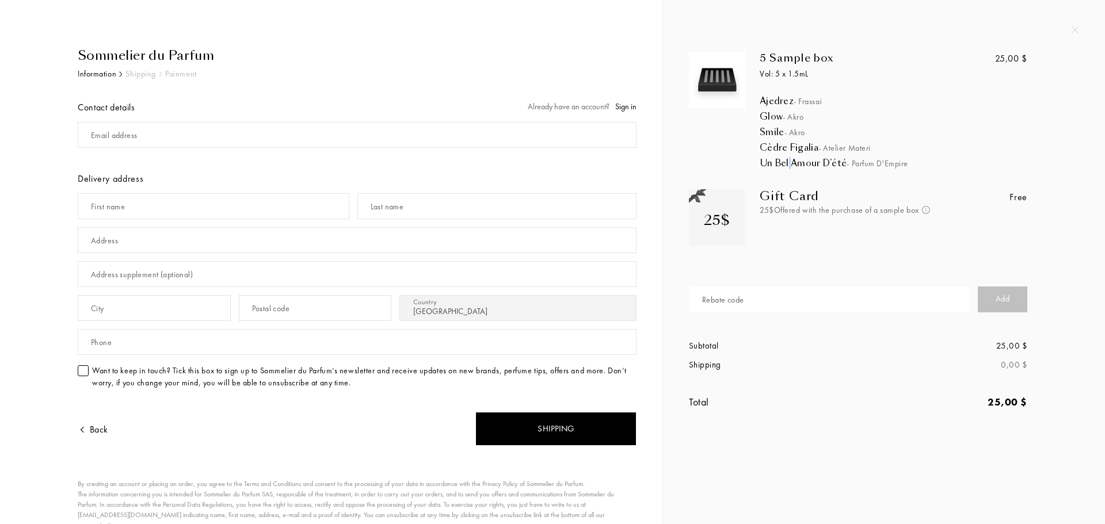
click at [790, 164] on div "Un Bel Amour D’été - Parfum d'Empire" at bounding box center [908, 164] width 296 height 12
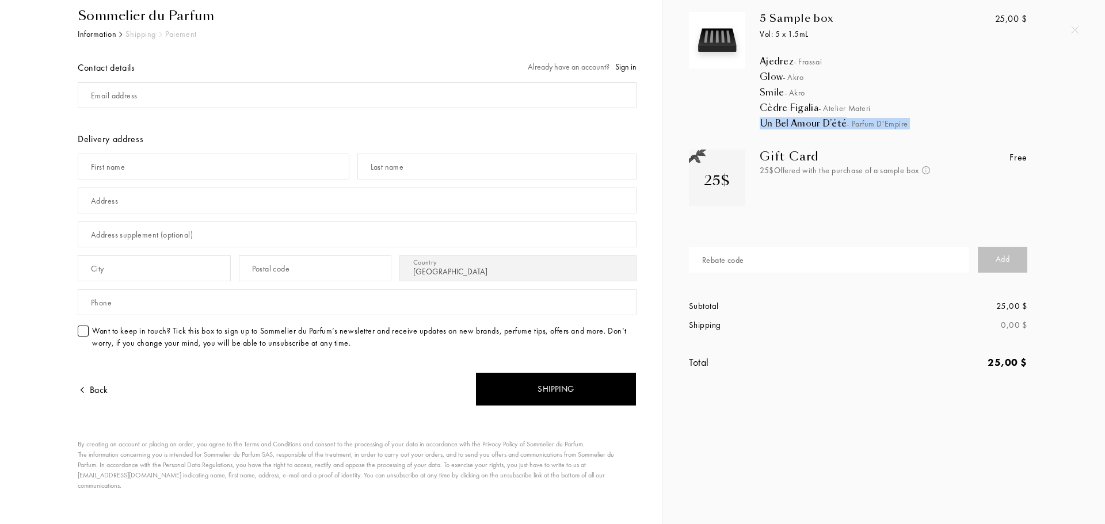
scroll to position [42, 0]
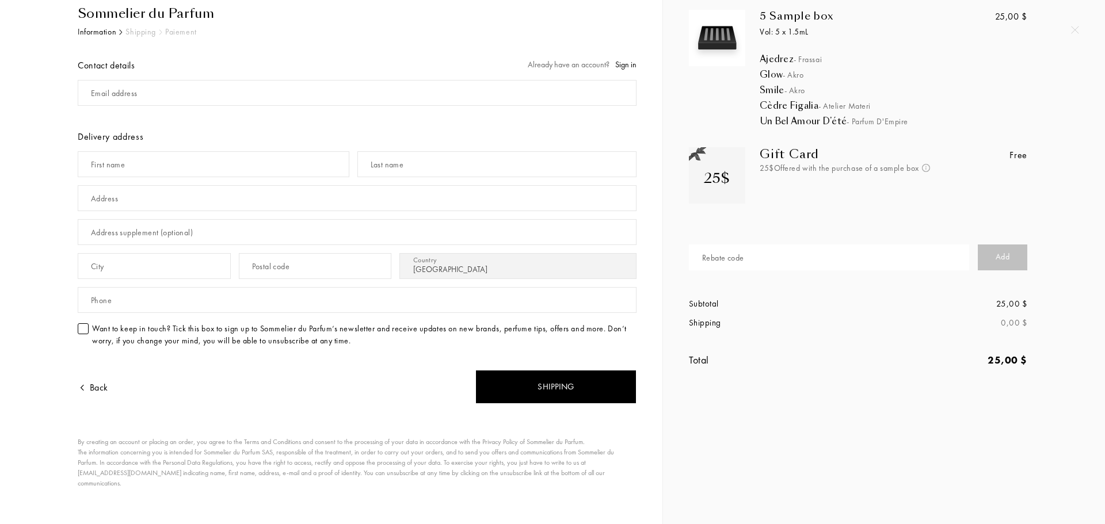
click at [783, 272] on div "Rebate code" at bounding box center [833, 258] width 289 height 34
click at [788, 264] on input "text" at bounding box center [829, 258] width 280 height 26
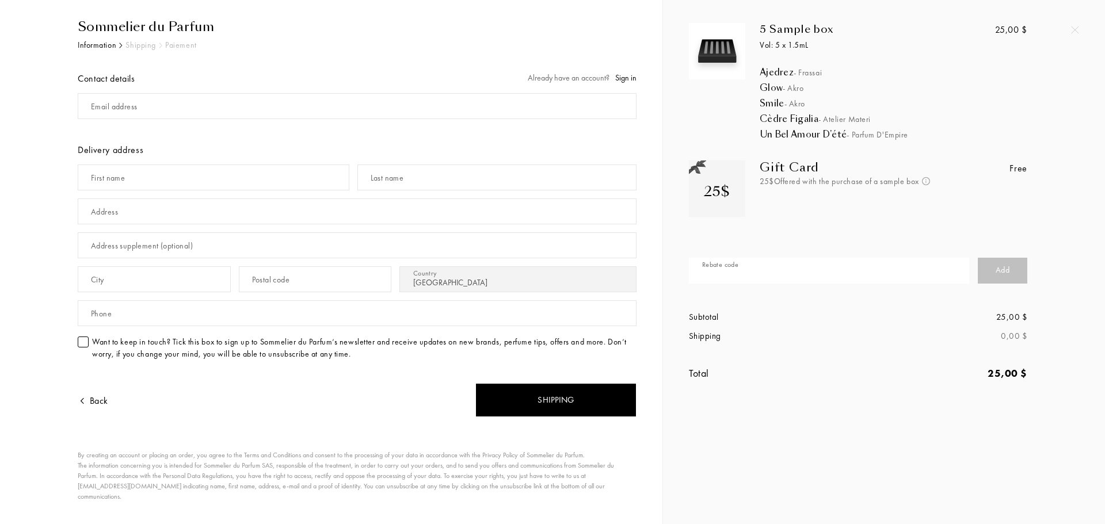
scroll to position [0, 0]
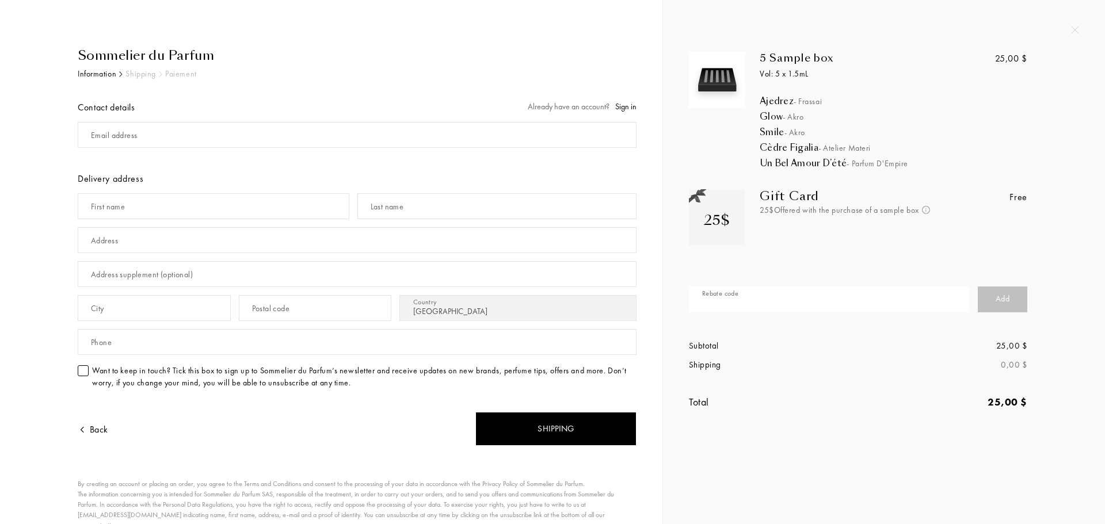
click at [783, 230] on div "Gift Card 25$ Offered with the purchase of a sample box Not cumulative and vali…" at bounding box center [844, 224] width 197 height 70
